Goal: Task Accomplishment & Management: Use online tool/utility

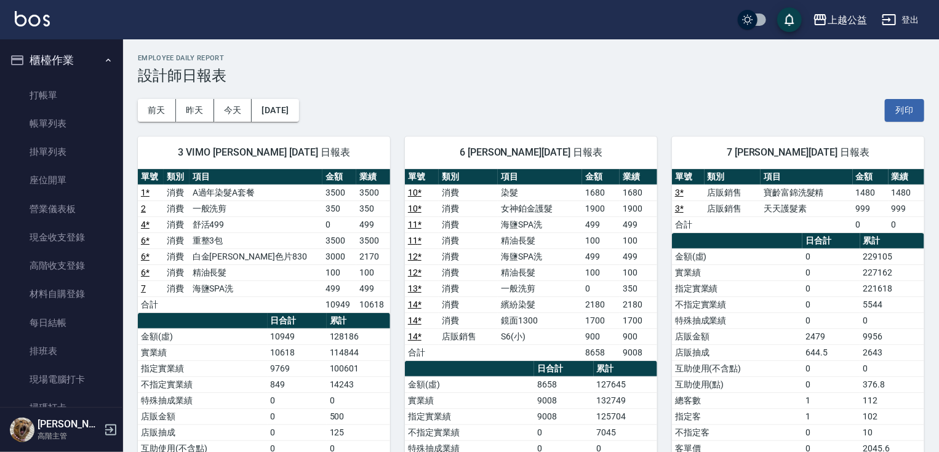
scroll to position [548, 0]
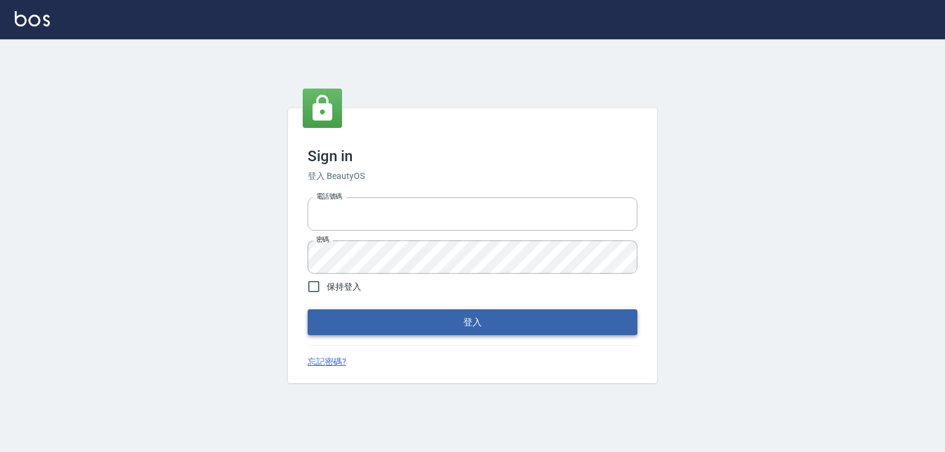
type input "0979268866"
click at [481, 316] on button "登入" at bounding box center [473, 323] width 330 height 26
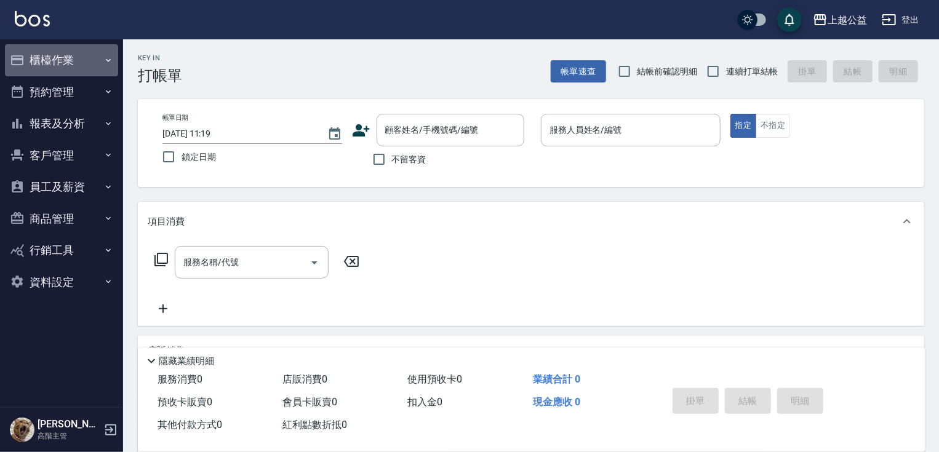
click at [66, 51] on button "櫃檯作業" at bounding box center [61, 60] width 113 height 32
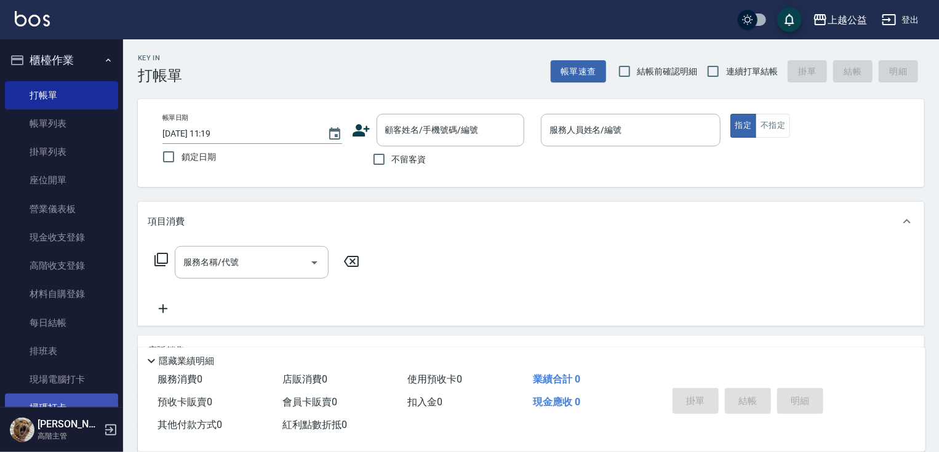
click at [95, 403] on link "掃碼打卡" at bounding box center [61, 408] width 113 height 28
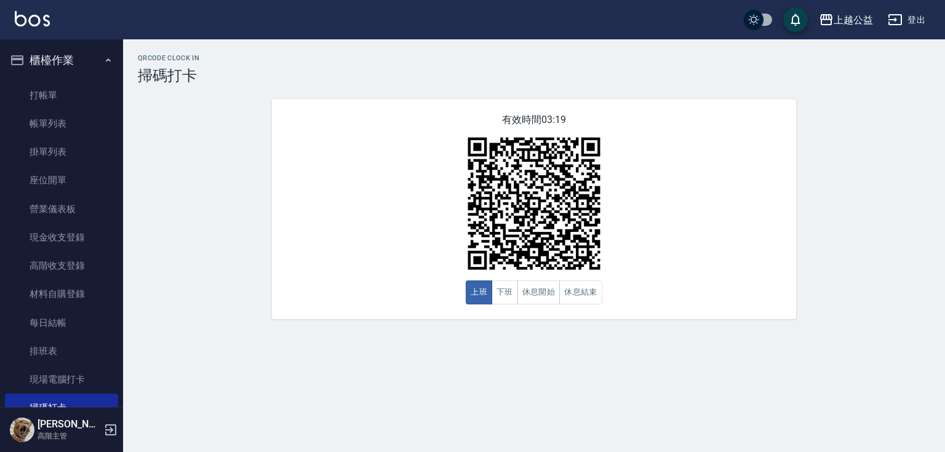
scroll to position [256, 0]
